Goal: Task Accomplishment & Management: Manage account settings

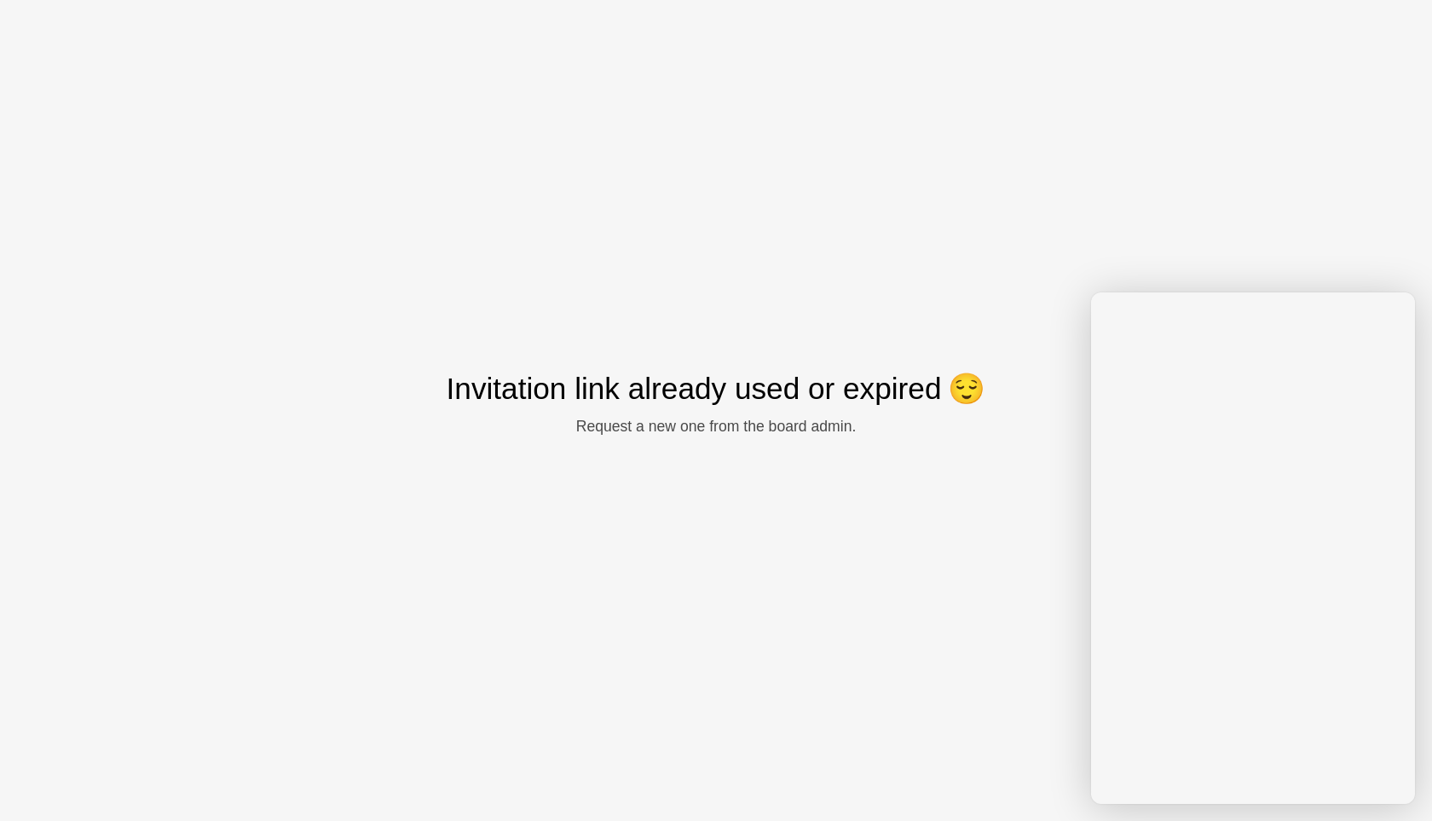
click at [935, 625] on div "Invitation link already used or expired 😌 Request a new one from the board admi…" at bounding box center [716, 410] width 1432 height 821
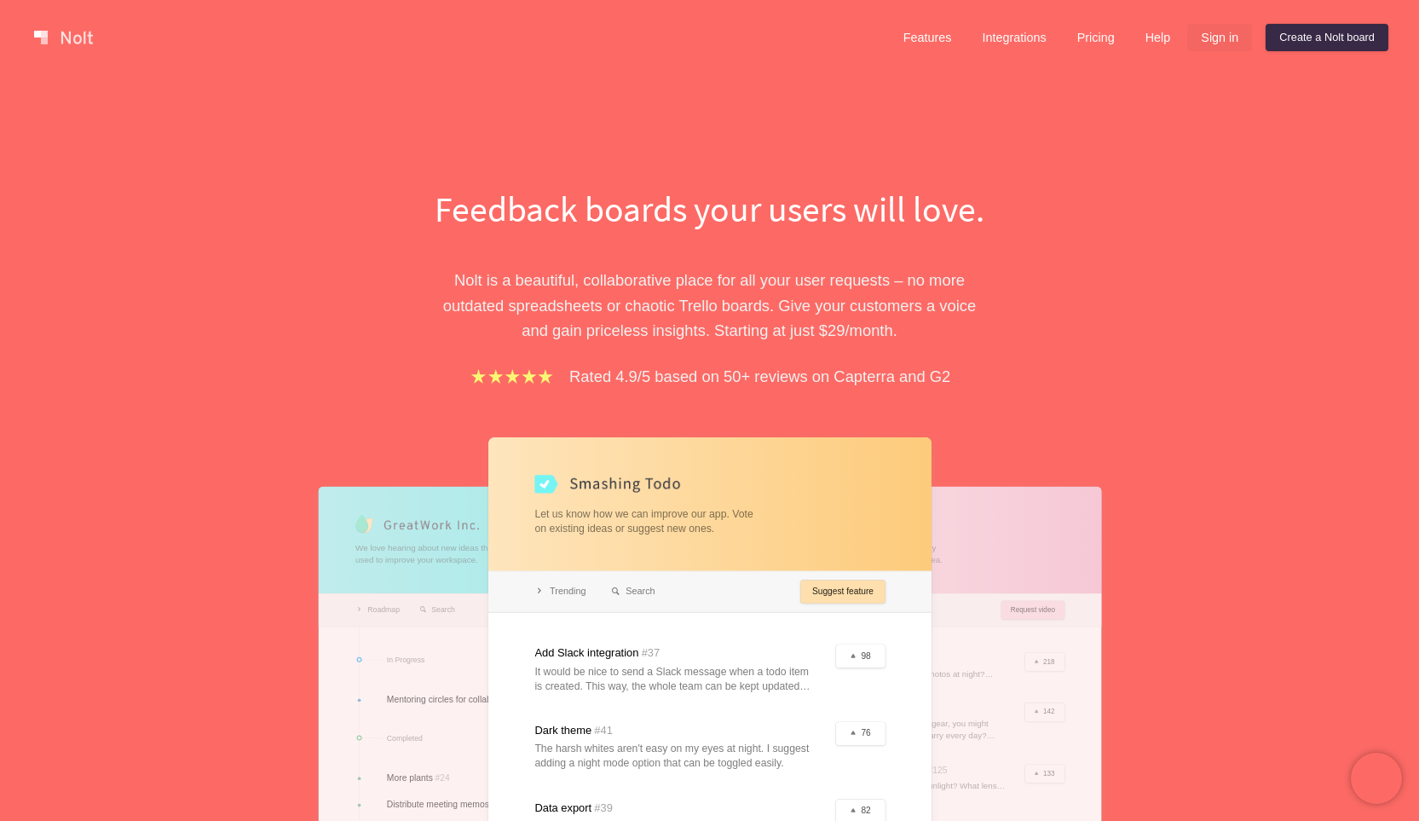
click at [1207, 34] on link "Sign in" at bounding box center [1219, 37] width 65 height 27
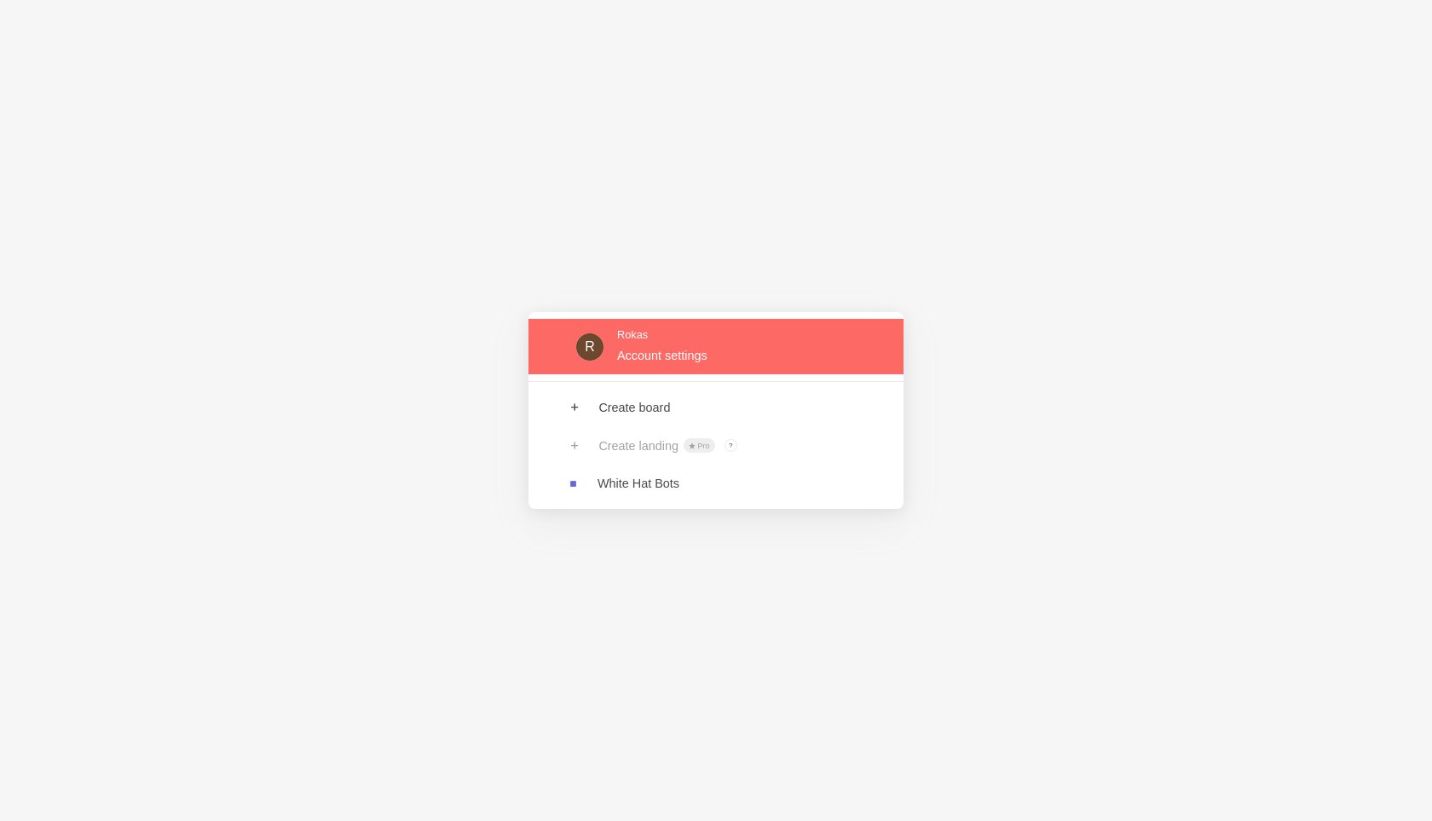
click at [663, 358] on link at bounding box center [715, 346] width 375 height 55
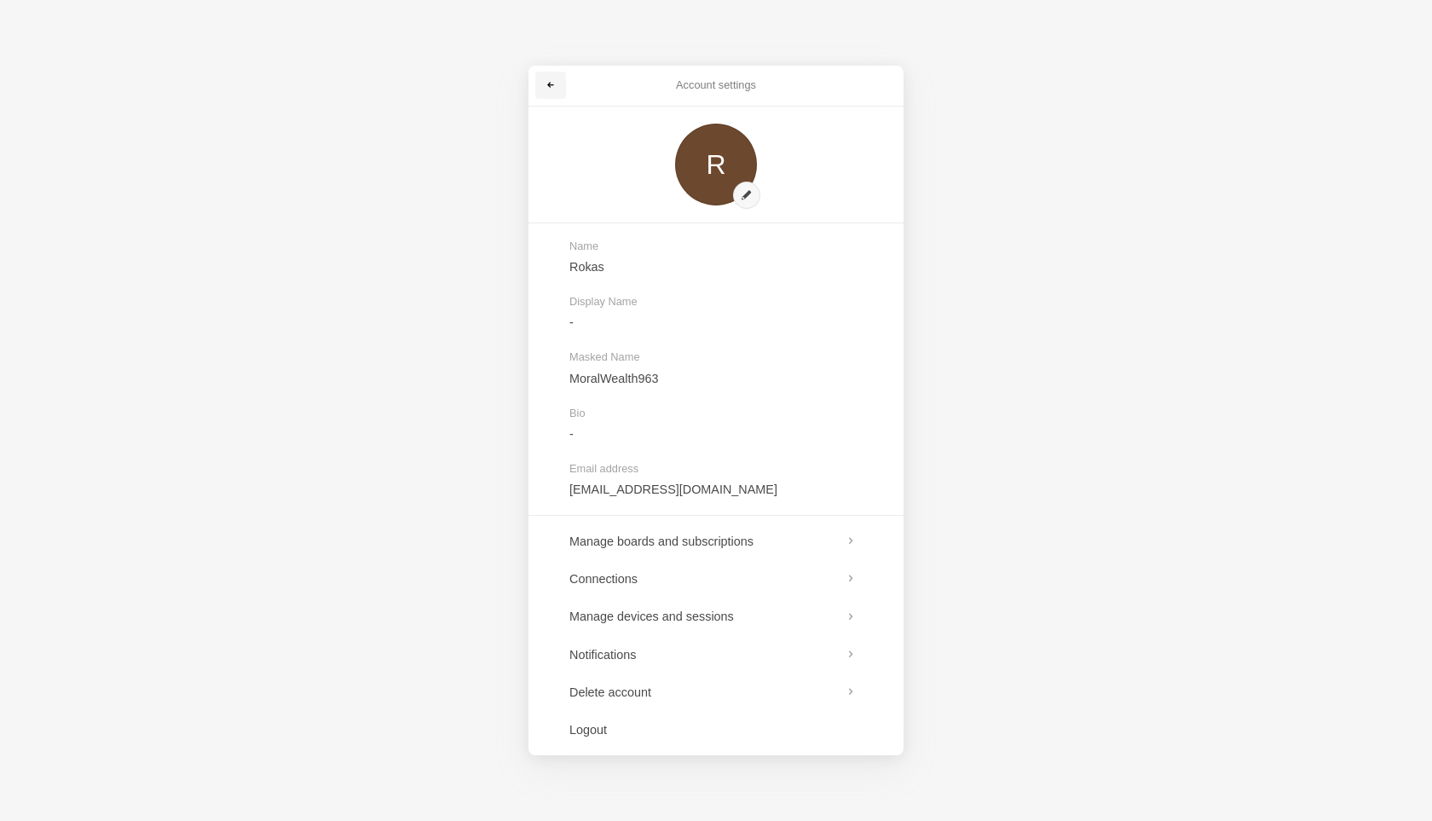
click at [549, 83] on span at bounding box center [550, 85] width 10 height 10
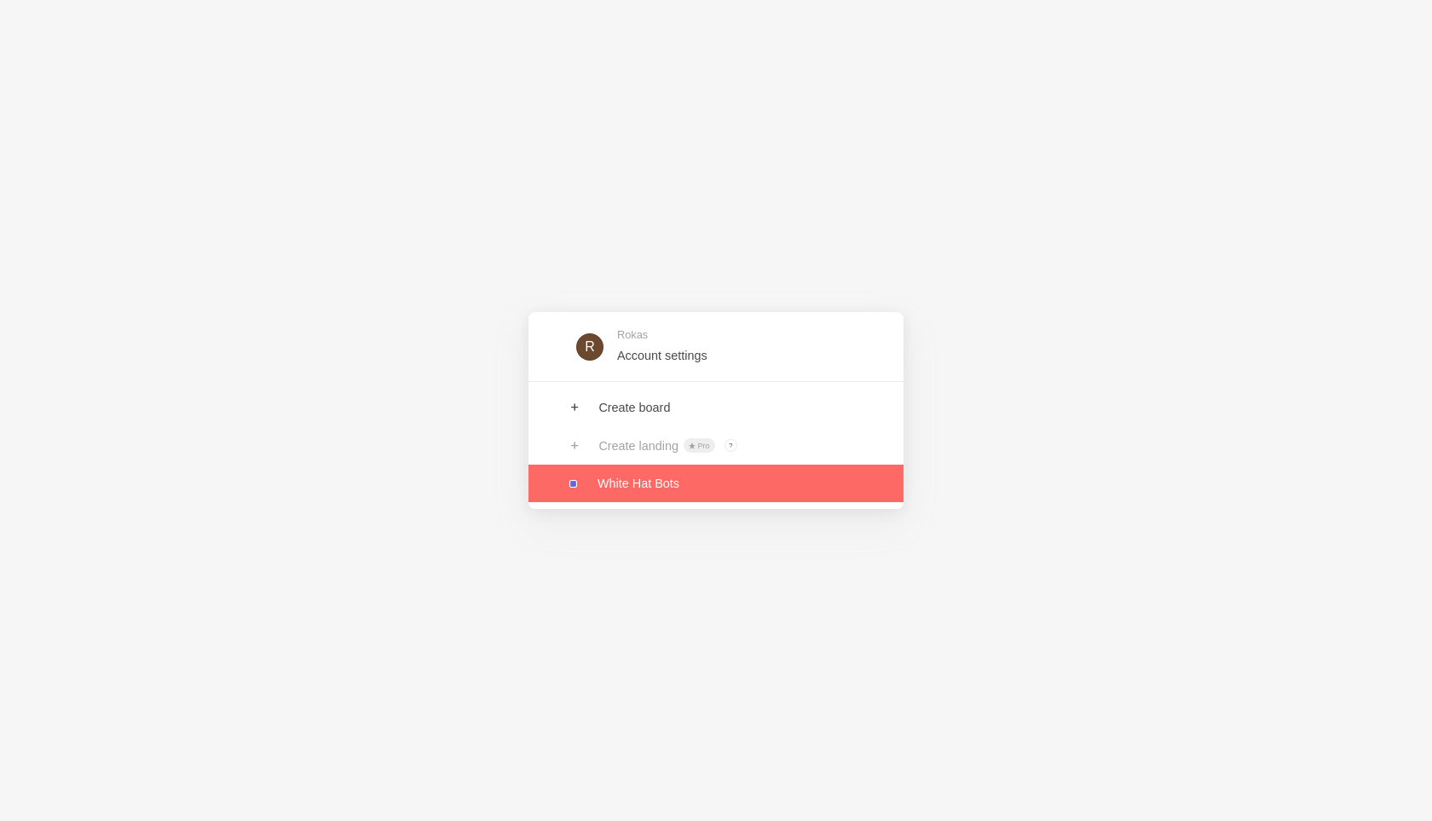
click at [660, 487] on link at bounding box center [715, 482] width 375 height 37
